Goal: Use online tool/utility: Utilize a website feature to perform a specific function

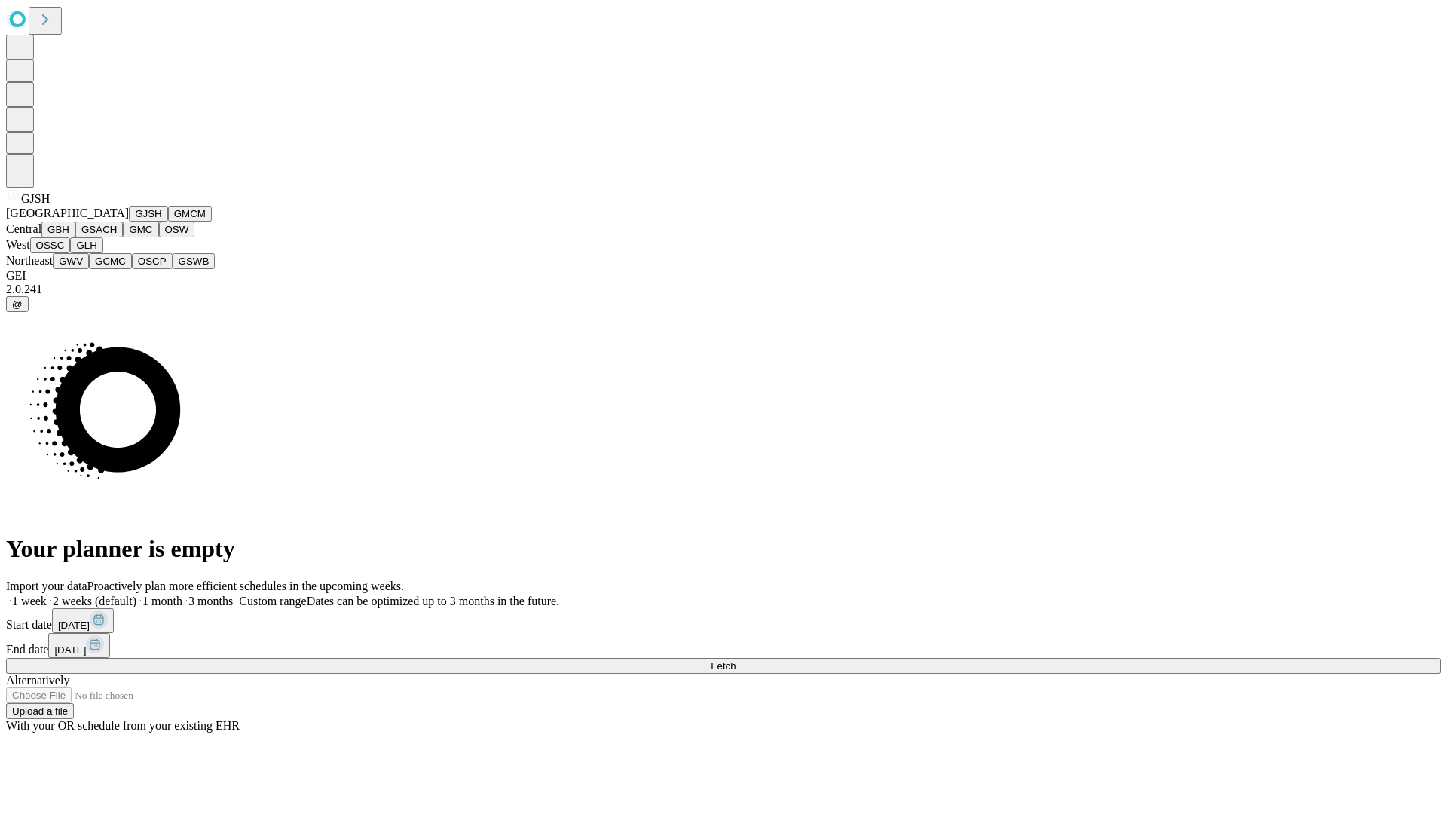
click at [129, 222] on button "GJSH" at bounding box center [148, 214] width 39 height 16
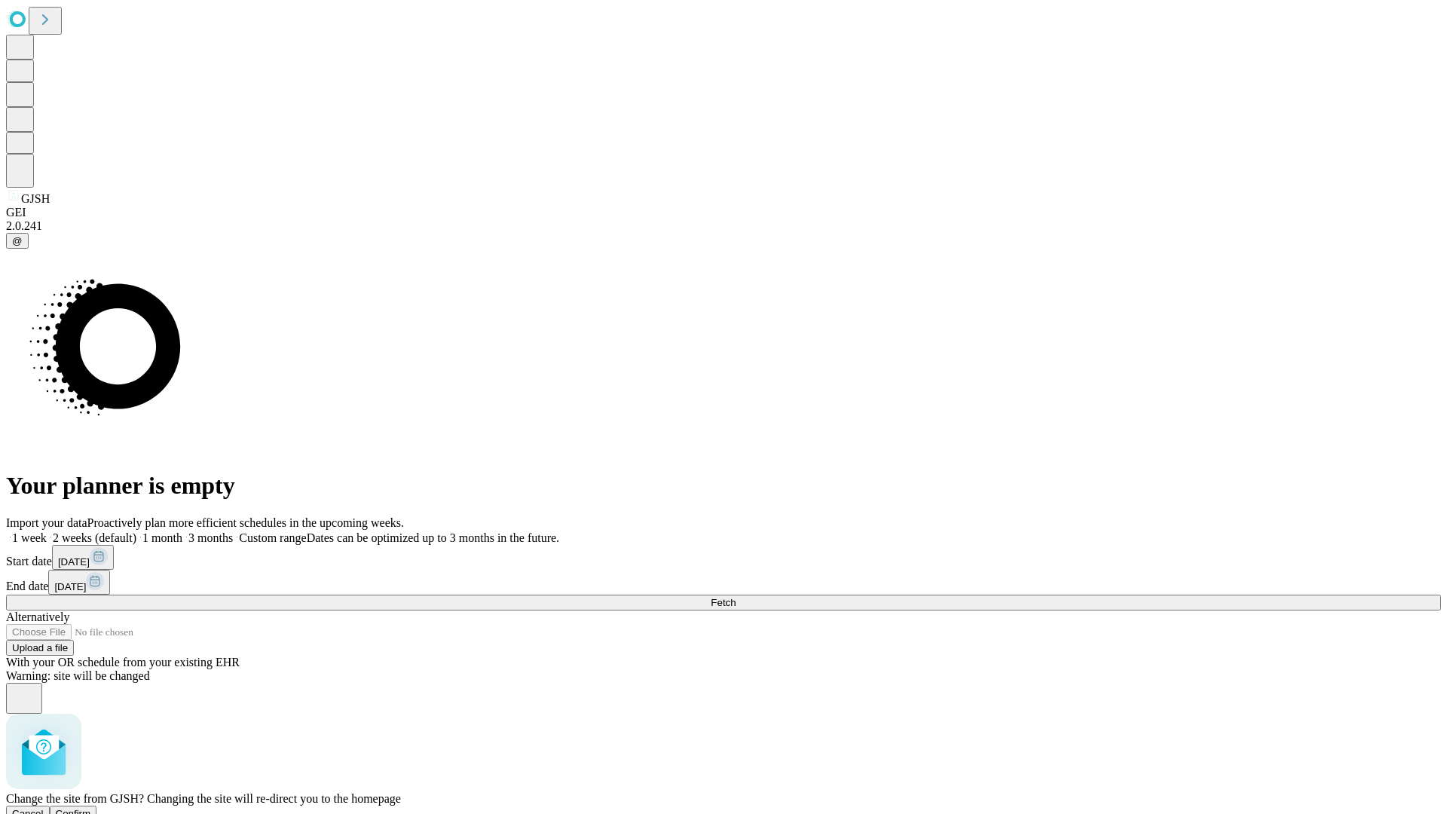
click at [91, 808] on span "Confirm" at bounding box center [73, 813] width 35 height 11
click at [47, 531] on label "1 week" at bounding box center [26, 537] width 41 height 13
click at [735, 597] on span "Fetch" at bounding box center [723, 602] width 25 height 11
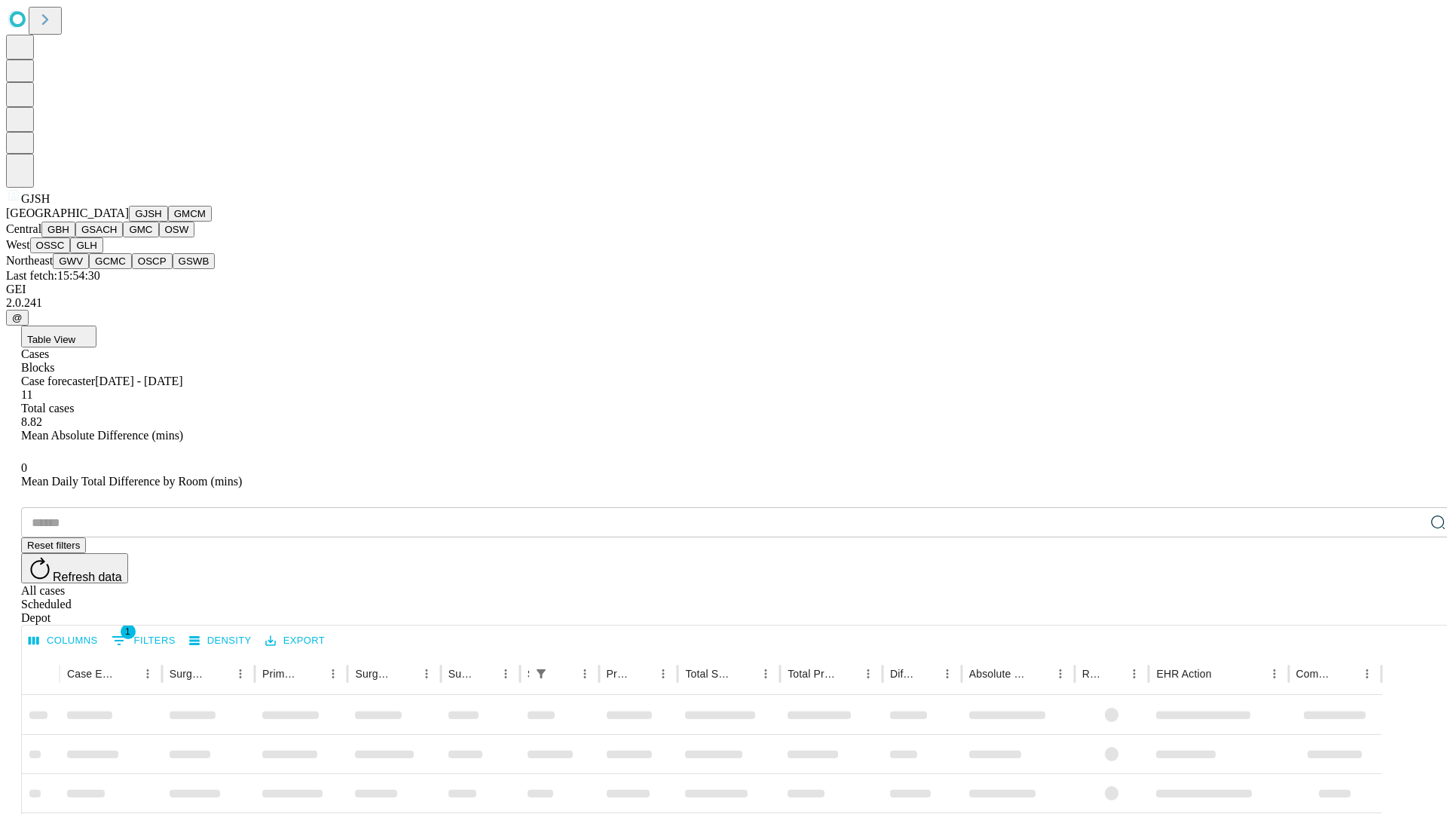
click at [168, 222] on button "GMCM" at bounding box center [190, 214] width 44 height 16
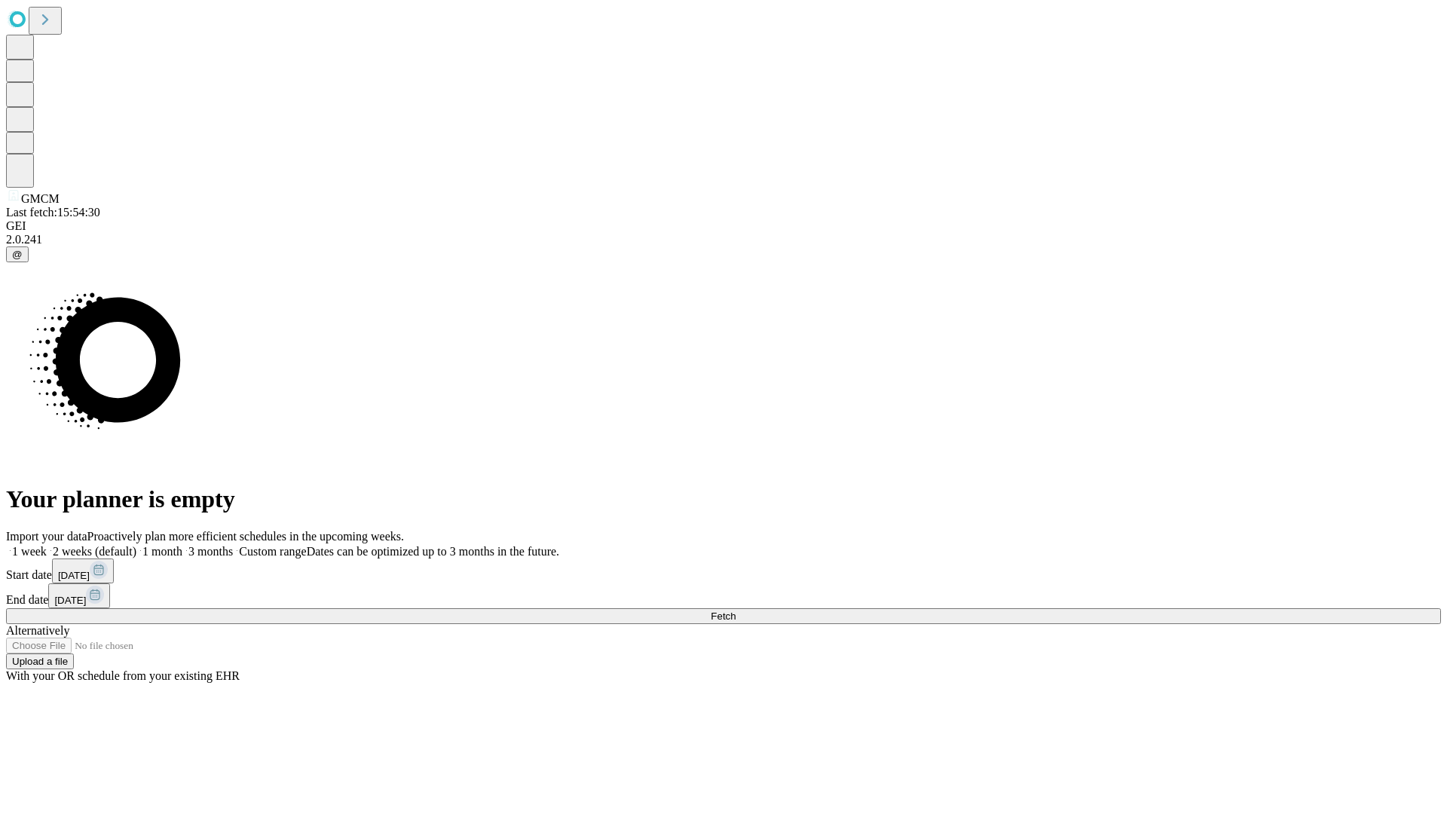
click at [47, 545] on label "1 week" at bounding box center [26, 551] width 41 height 13
click at [735, 610] on span "Fetch" at bounding box center [723, 615] width 25 height 11
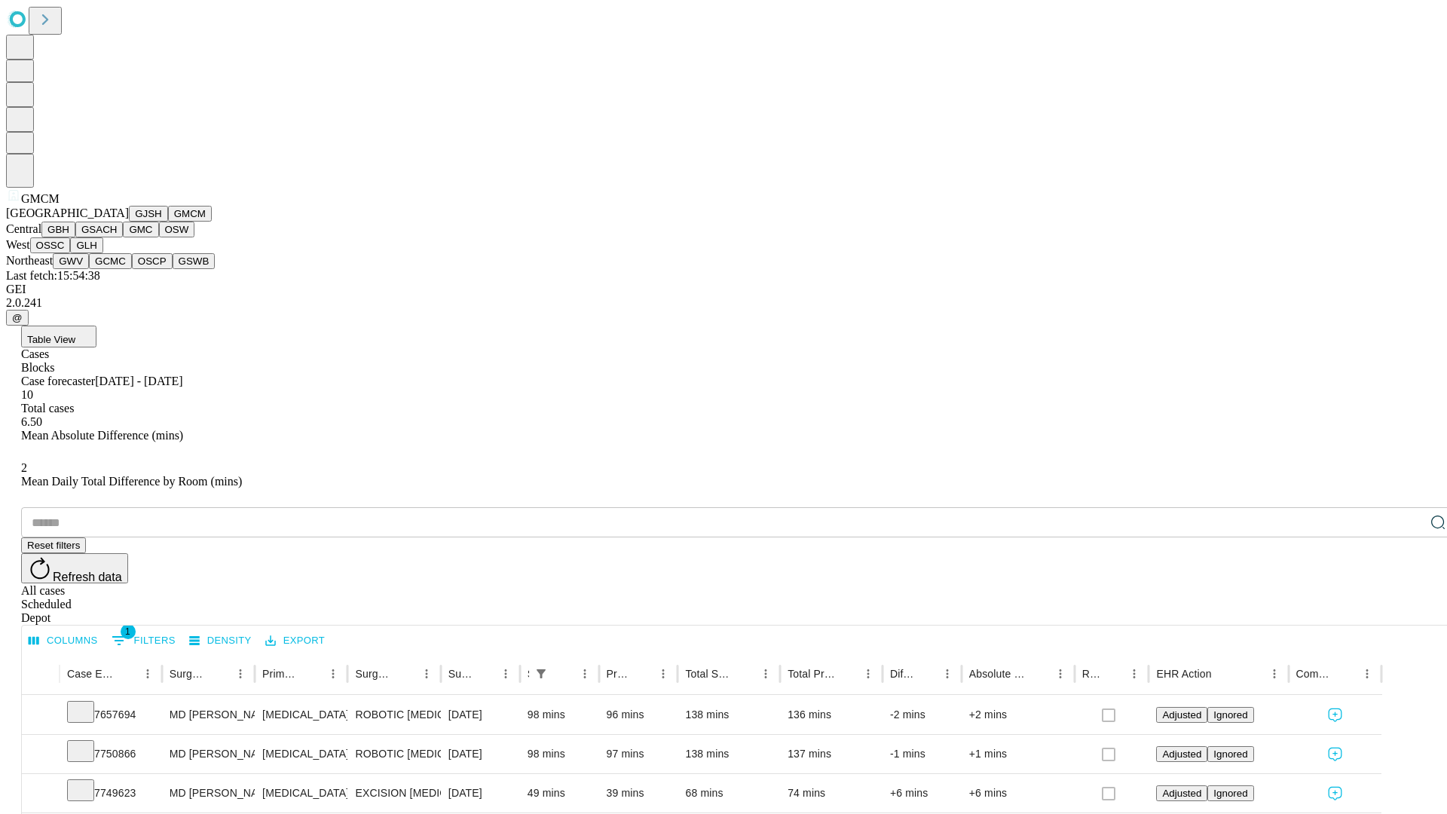
click at [75, 237] on button "GBH" at bounding box center [58, 230] width 34 height 16
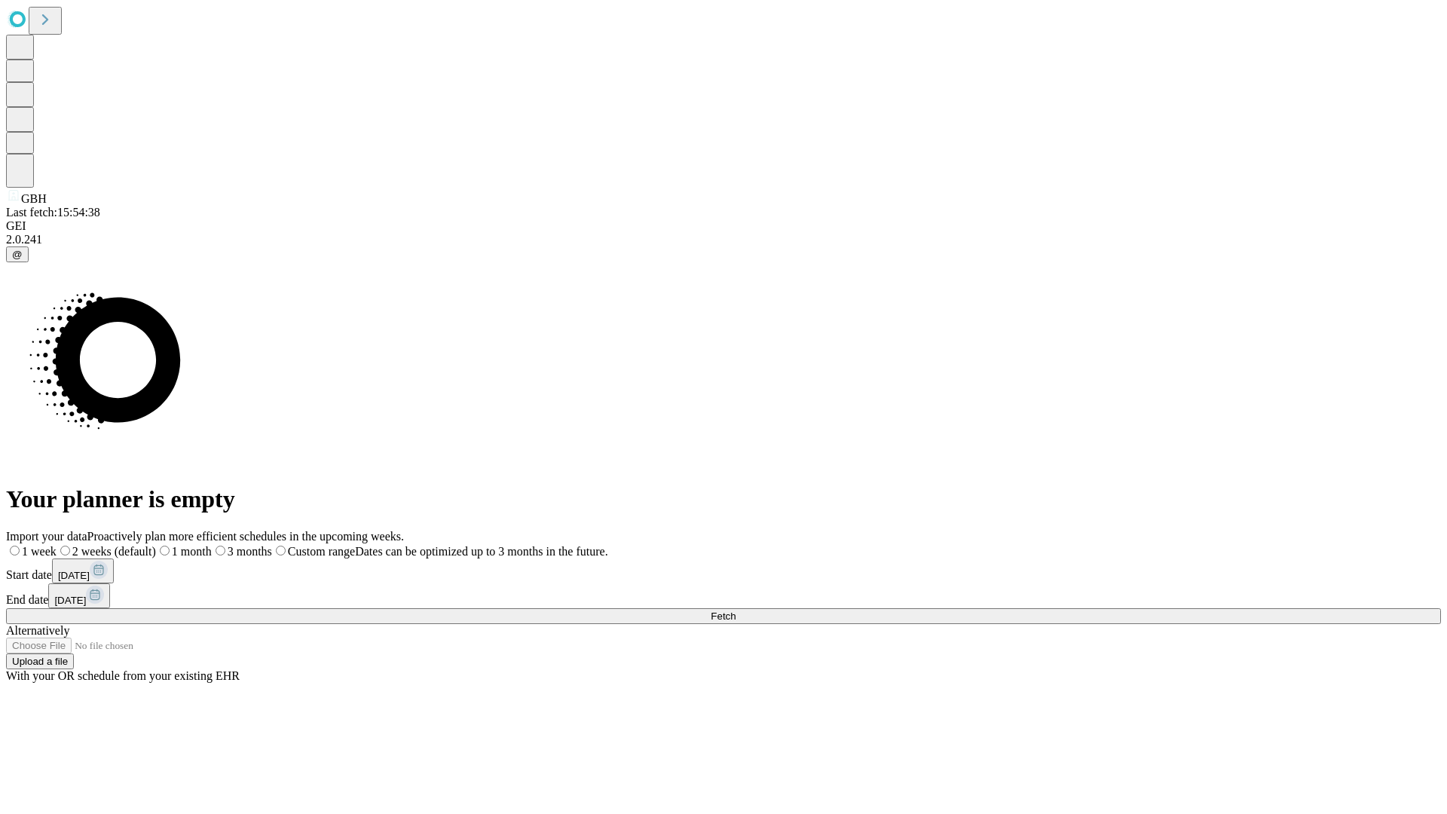
click at [57, 545] on label "1 week" at bounding box center [31, 551] width 50 height 13
click at [735, 610] on span "Fetch" at bounding box center [723, 615] width 25 height 11
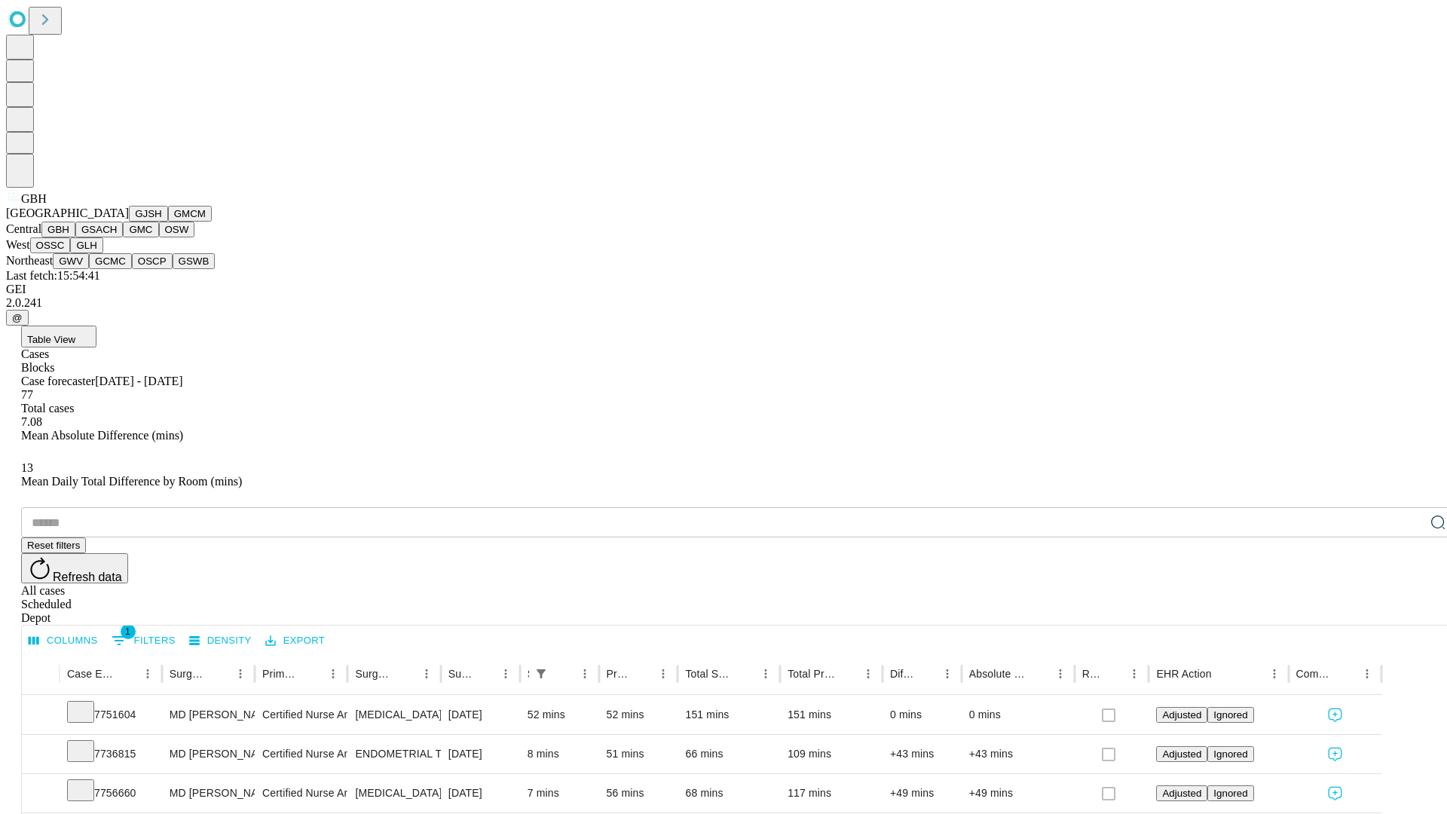
click at [117, 237] on button "GSACH" at bounding box center [98, 230] width 47 height 16
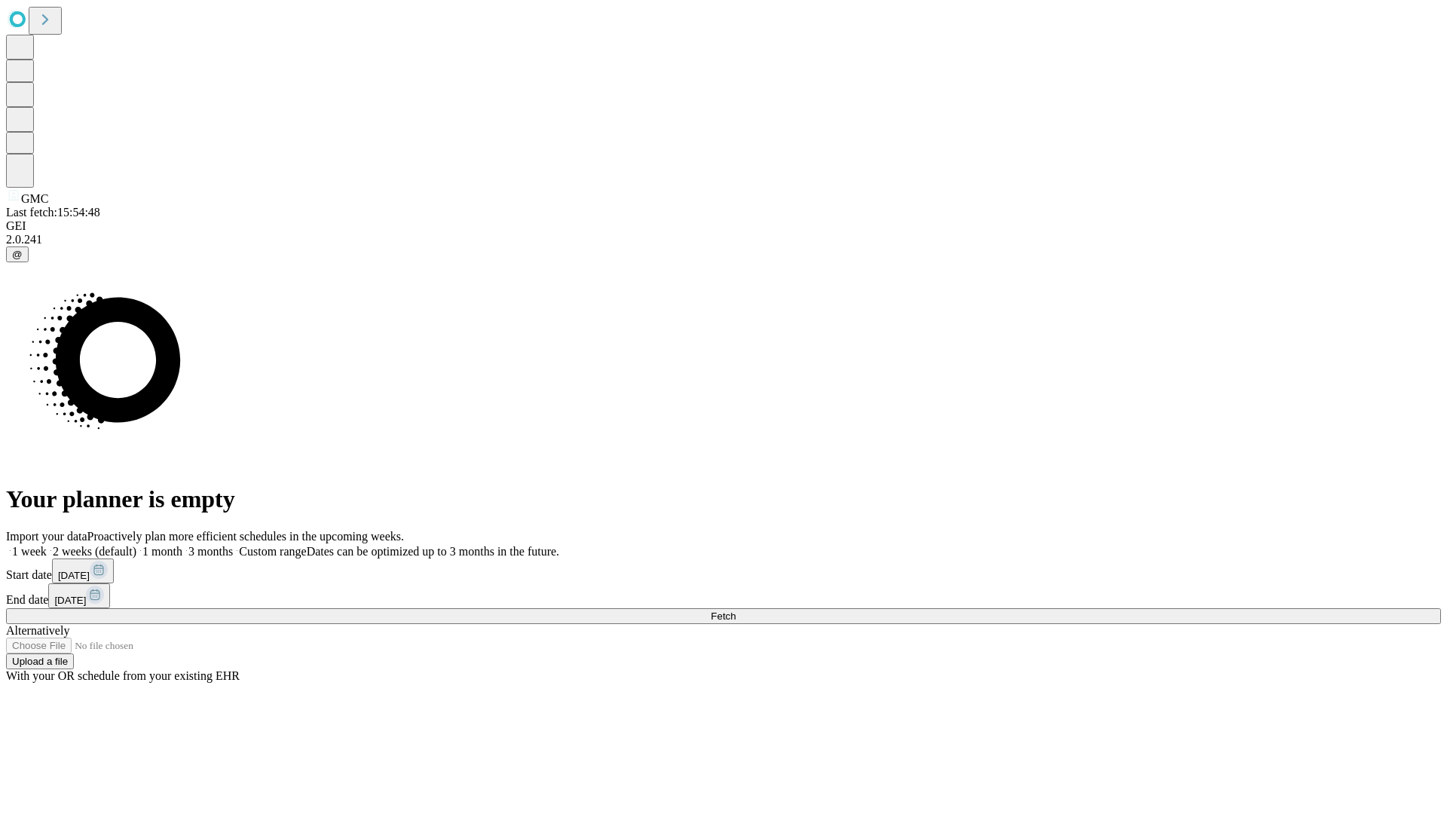
click at [47, 545] on label "1 week" at bounding box center [26, 551] width 41 height 13
click at [735, 610] on span "Fetch" at bounding box center [723, 615] width 25 height 11
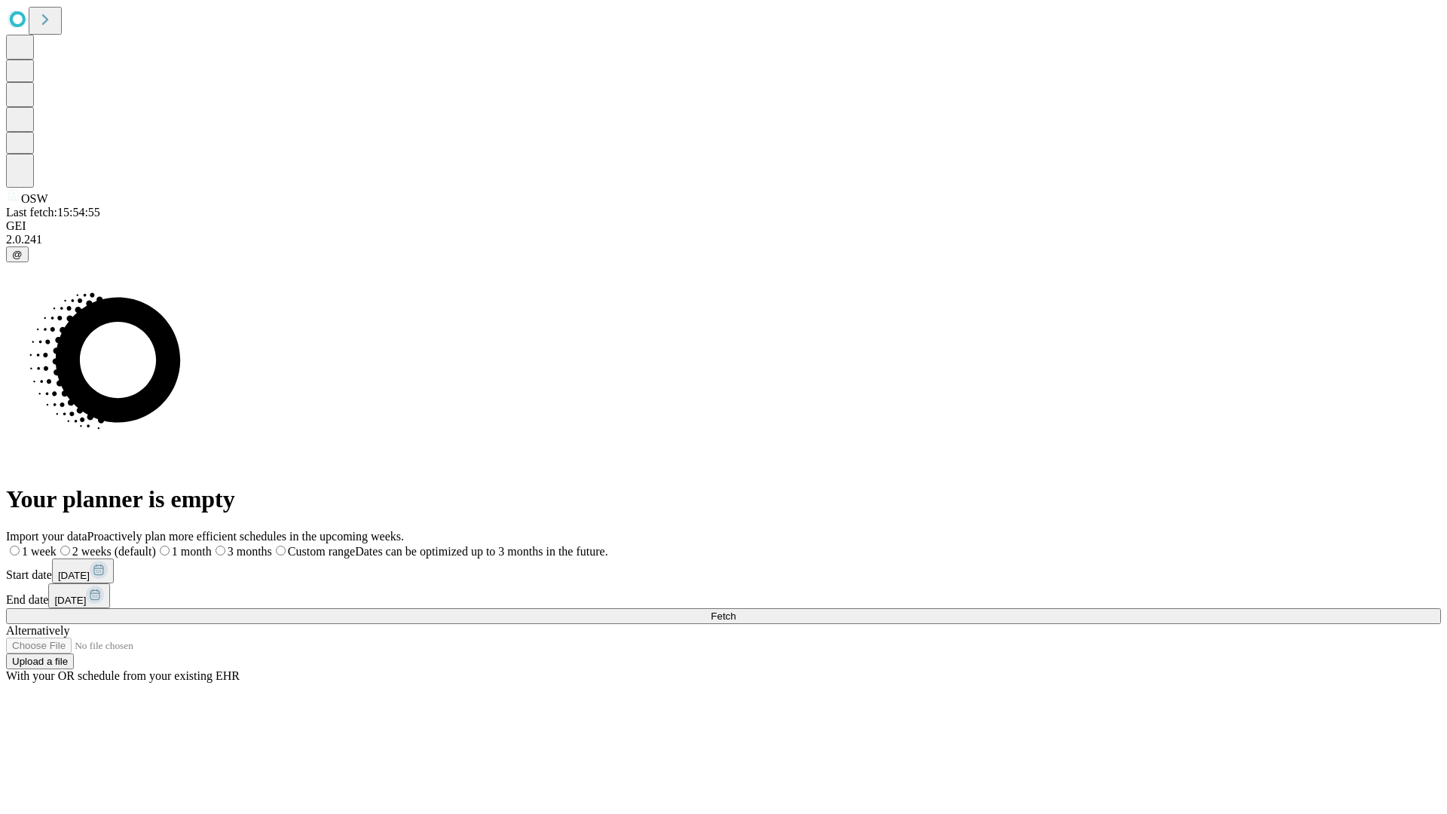
click at [57, 545] on label "1 week" at bounding box center [31, 551] width 50 height 13
click at [735, 610] on span "Fetch" at bounding box center [723, 615] width 25 height 11
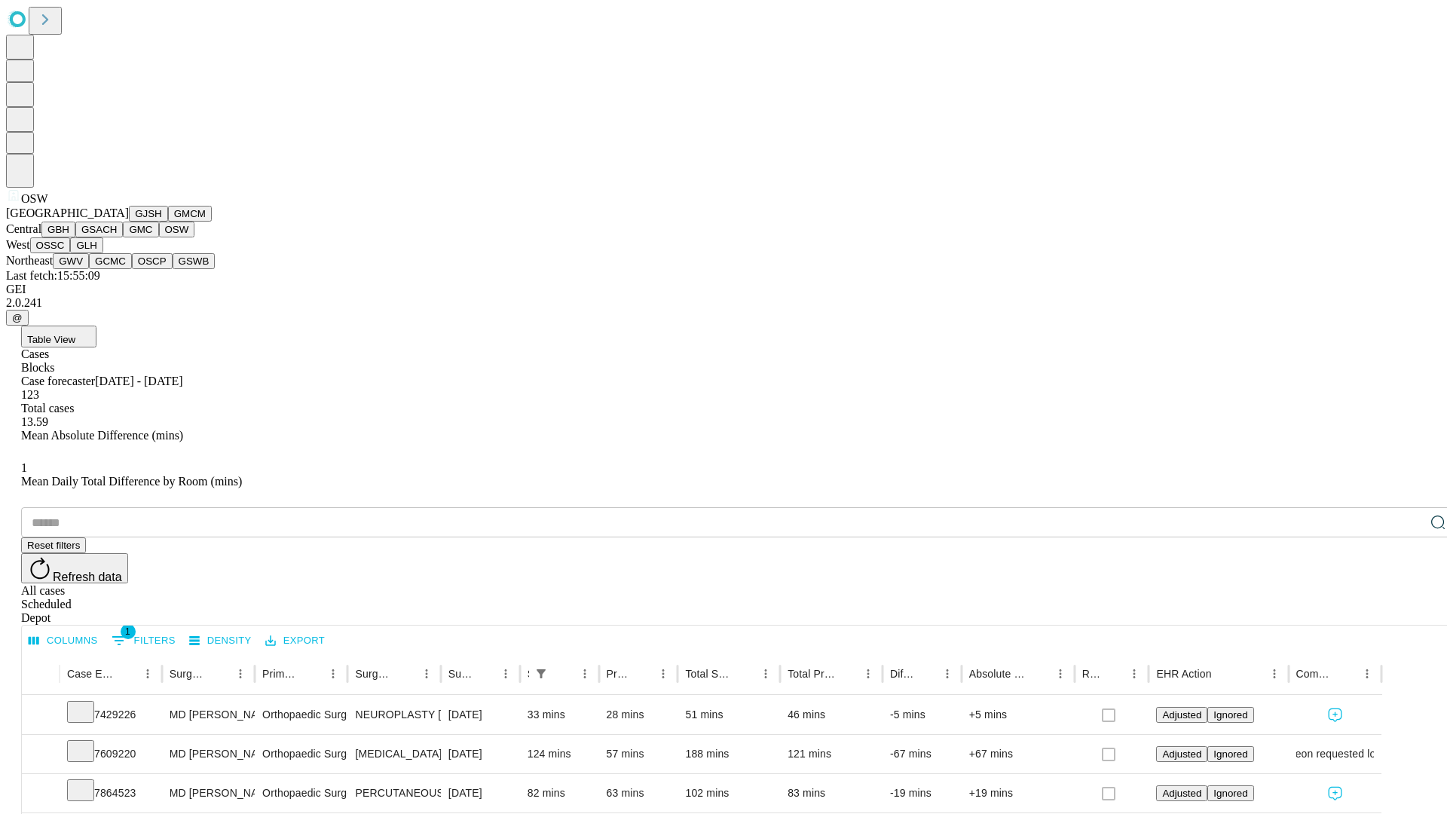
click at [71, 253] on button "OSSC" at bounding box center [50, 245] width 41 height 16
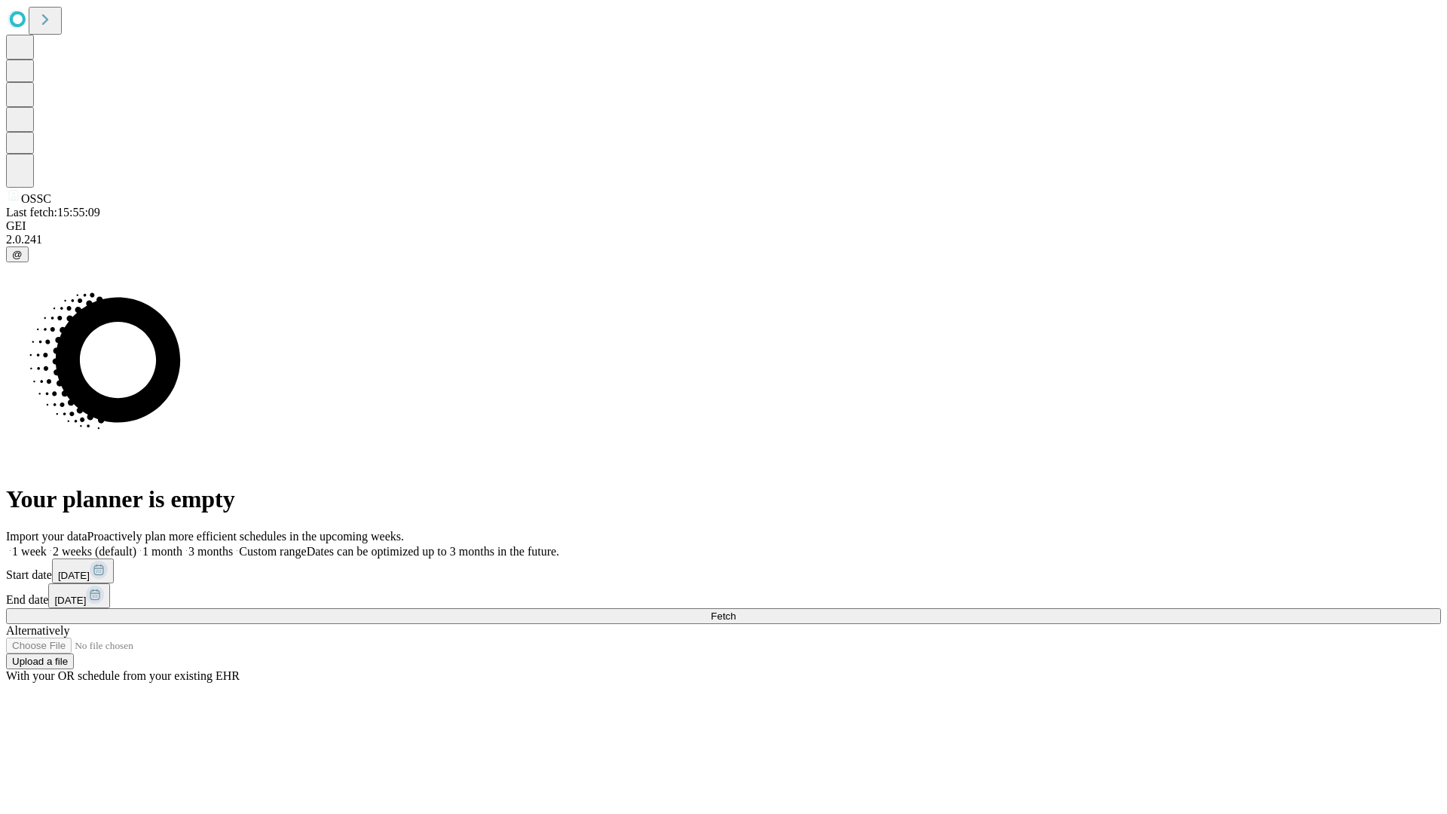
click at [47, 545] on label "1 week" at bounding box center [26, 551] width 41 height 13
click at [735, 610] on span "Fetch" at bounding box center [723, 615] width 25 height 11
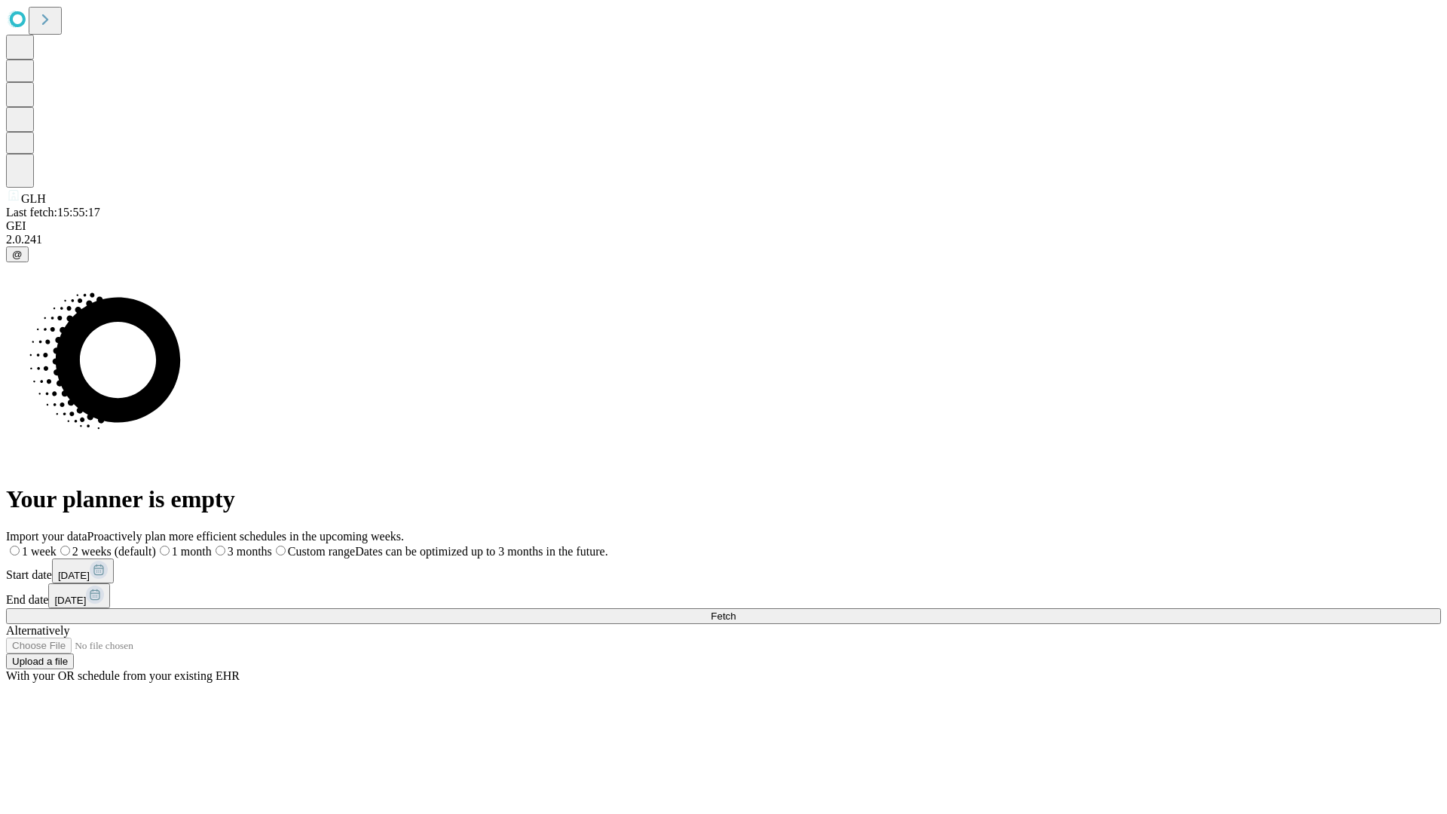
click at [735, 610] on span "Fetch" at bounding box center [723, 615] width 25 height 11
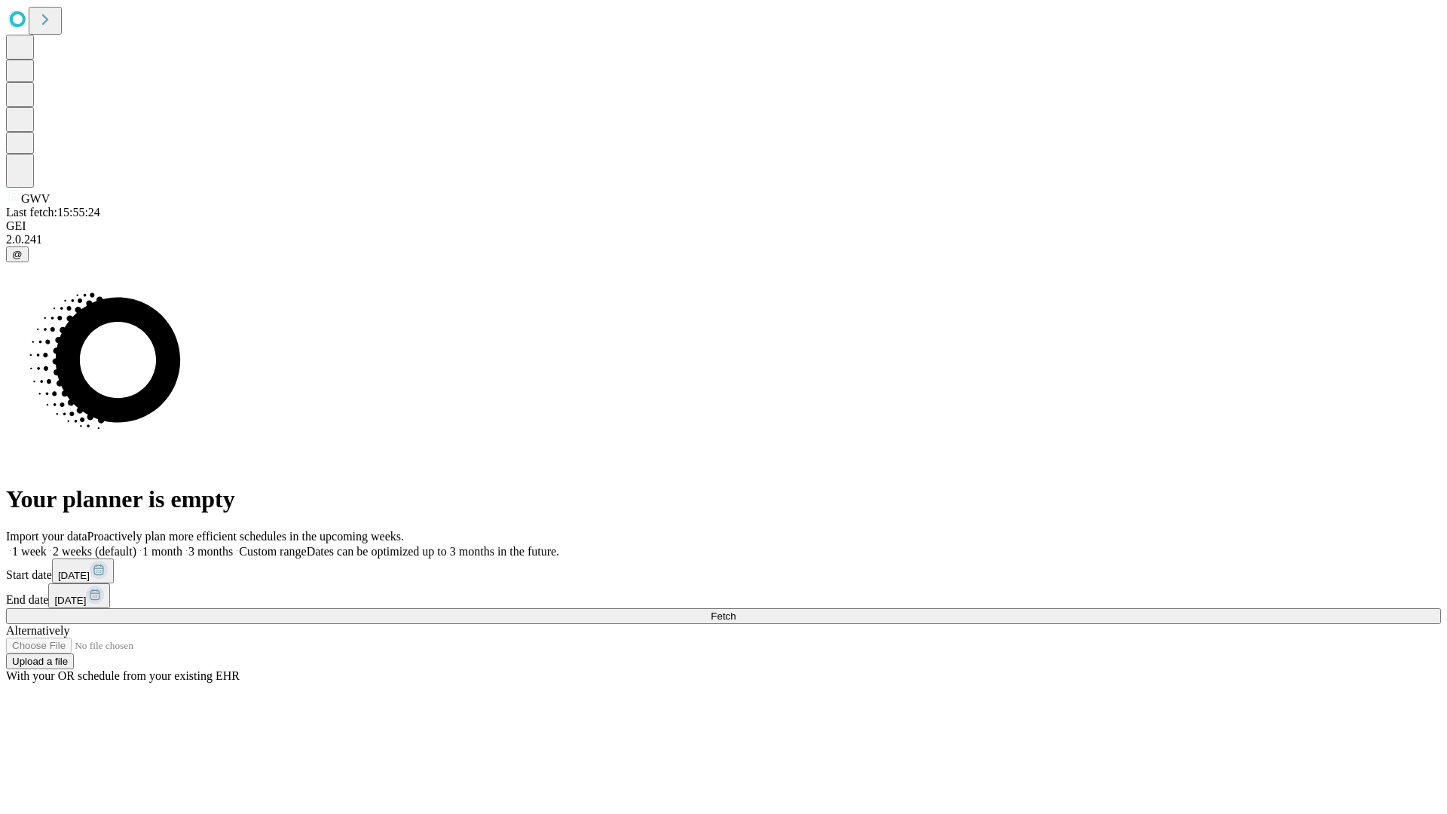
click at [735, 610] on span "Fetch" at bounding box center [723, 615] width 25 height 11
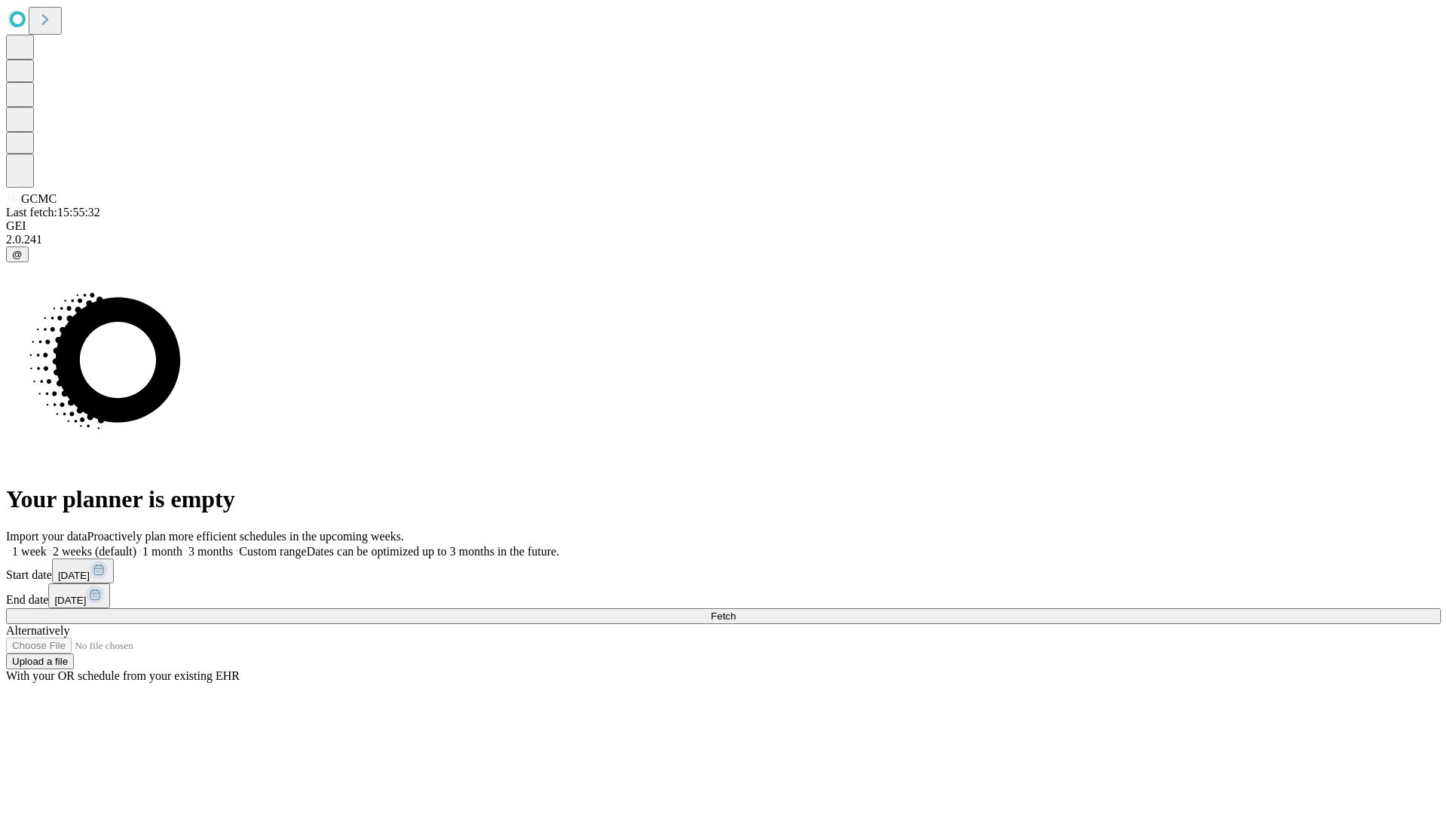
click at [47, 545] on label "1 week" at bounding box center [26, 551] width 41 height 13
click at [735, 610] on span "Fetch" at bounding box center [723, 615] width 25 height 11
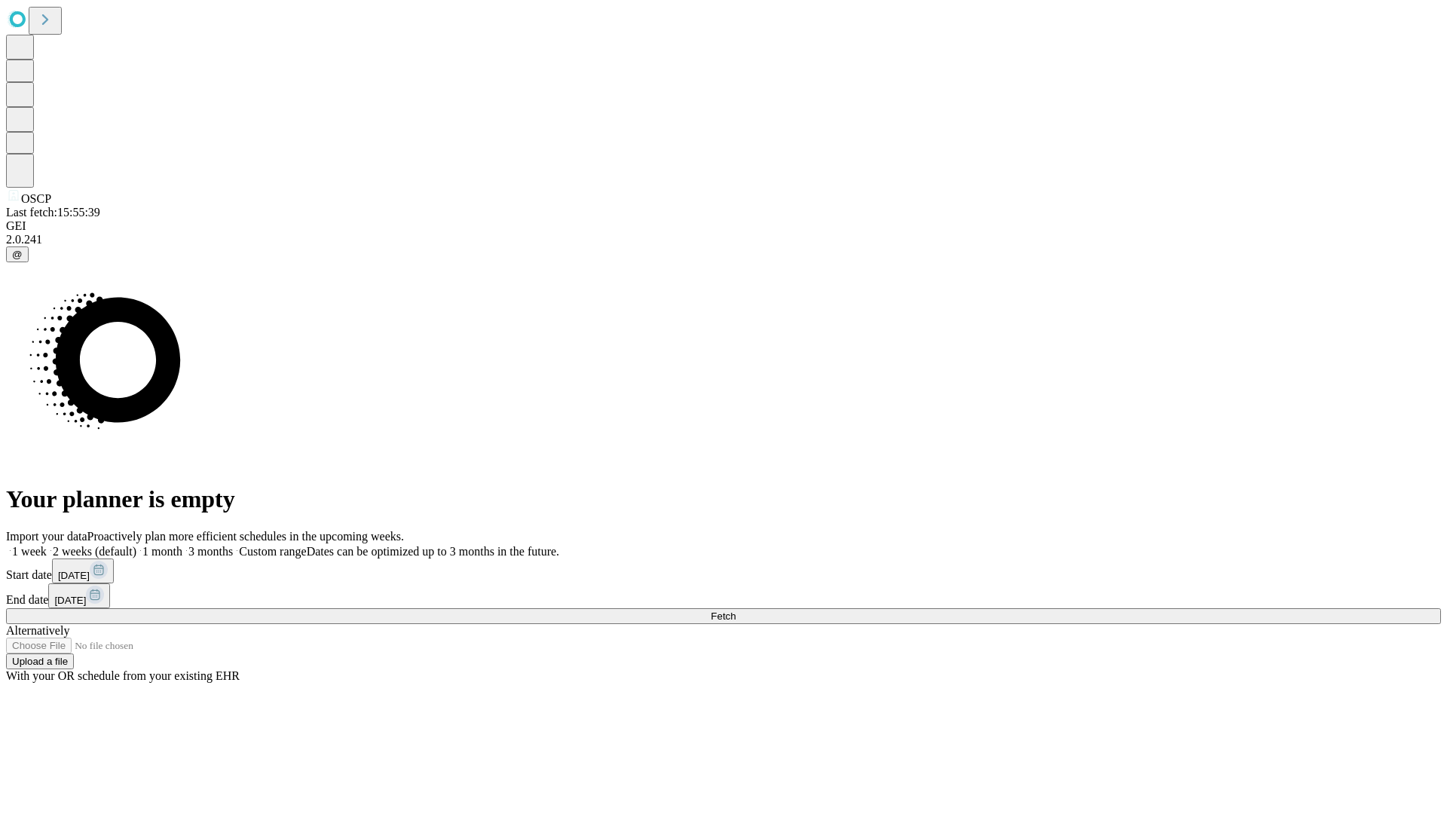
click at [47, 545] on label "1 week" at bounding box center [26, 551] width 41 height 13
click at [735, 610] on span "Fetch" at bounding box center [723, 615] width 25 height 11
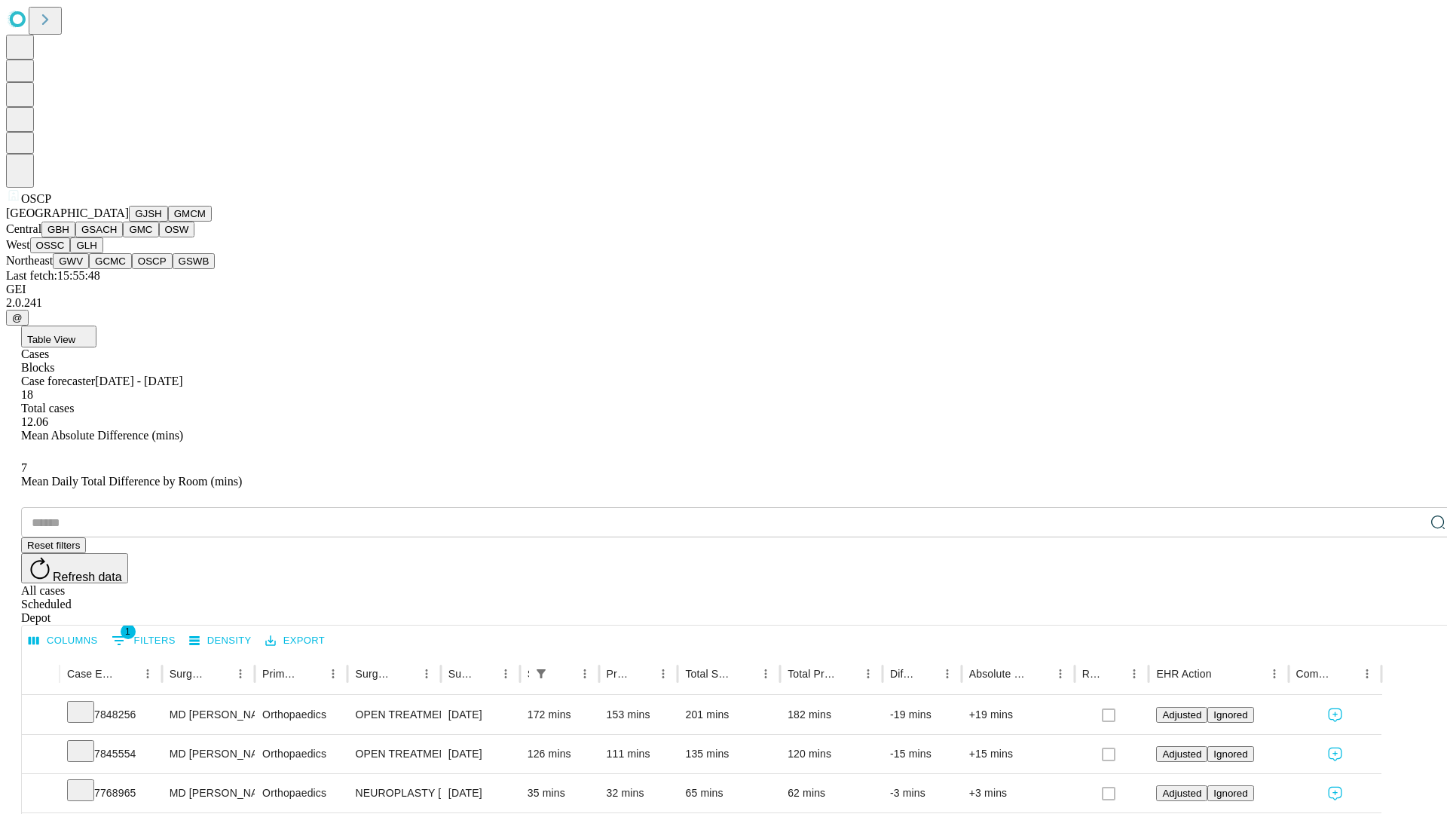
click at [173, 269] on button "GSWB" at bounding box center [194, 261] width 43 height 16
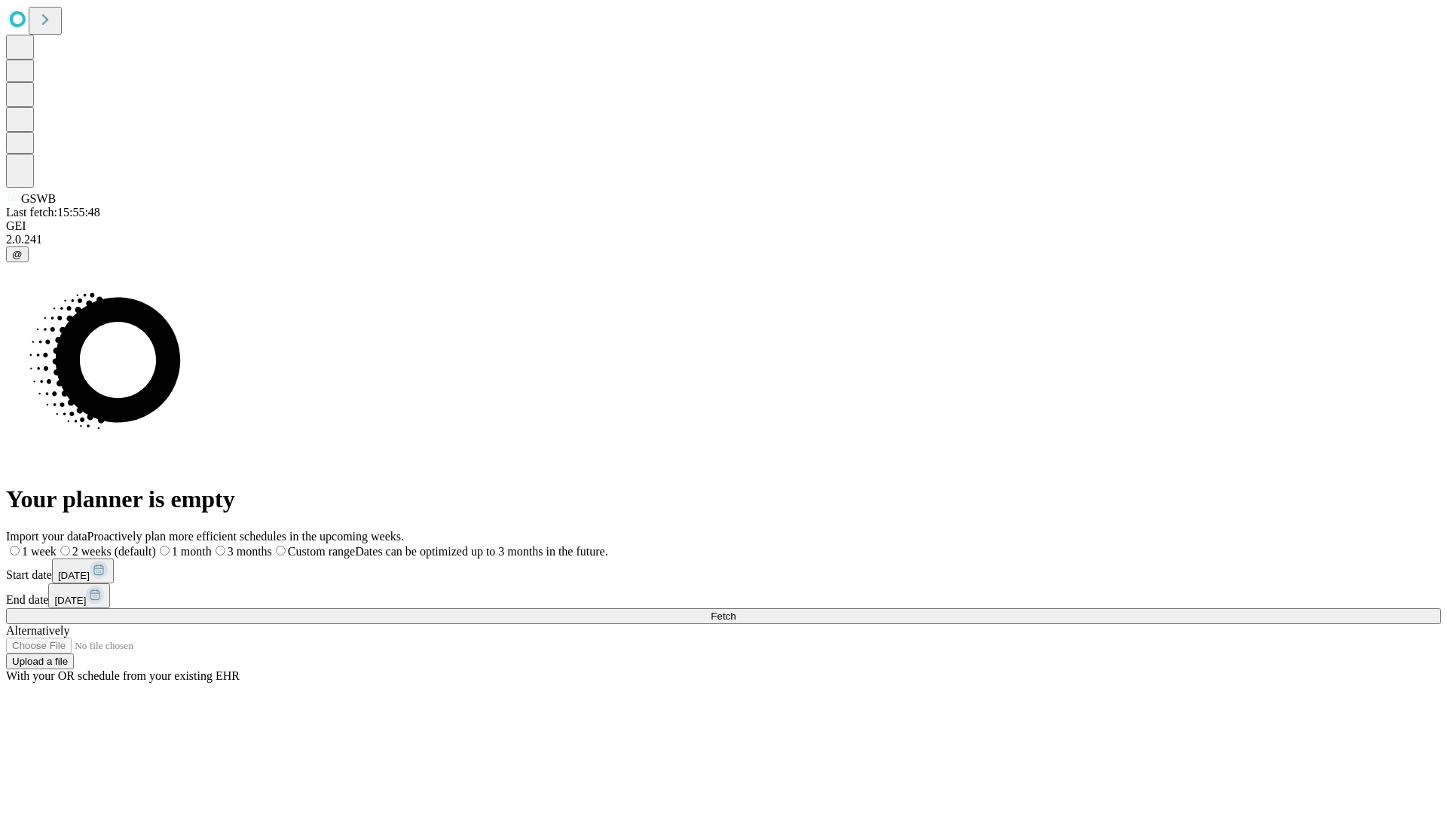
click at [735, 610] on span "Fetch" at bounding box center [723, 615] width 25 height 11
